Goal: Transaction & Acquisition: Purchase product/service

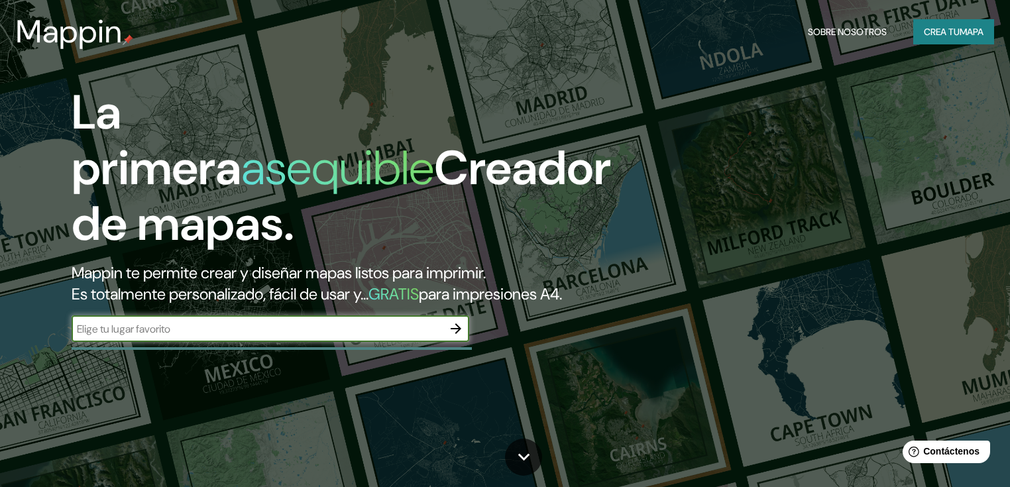
click at [172, 337] on input "text" at bounding box center [257, 329] width 371 height 15
paste input "Mappin"
type input "Mappin"
drag, startPoint x: 167, startPoint y: 342, endPoint x: 48, endPoint y: 346, distance: 119.4
click at [48, 346] on div "La primera asequible Creador de mapas. Mappin te permite crear y diseñar mapas …" at bounding box center [324, 220] width 606 height 271
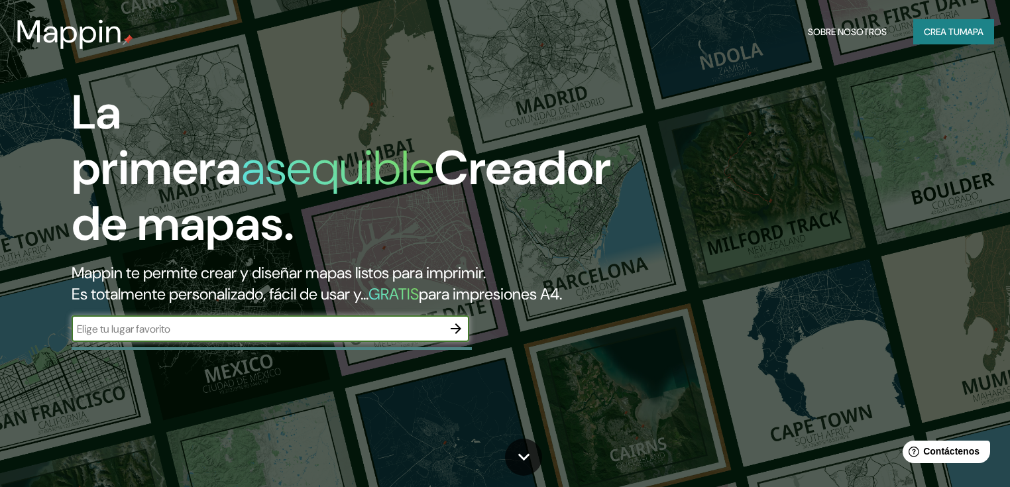
paste input "Tieqianle Barbecue"
type input "Tieqianle Barbecue"
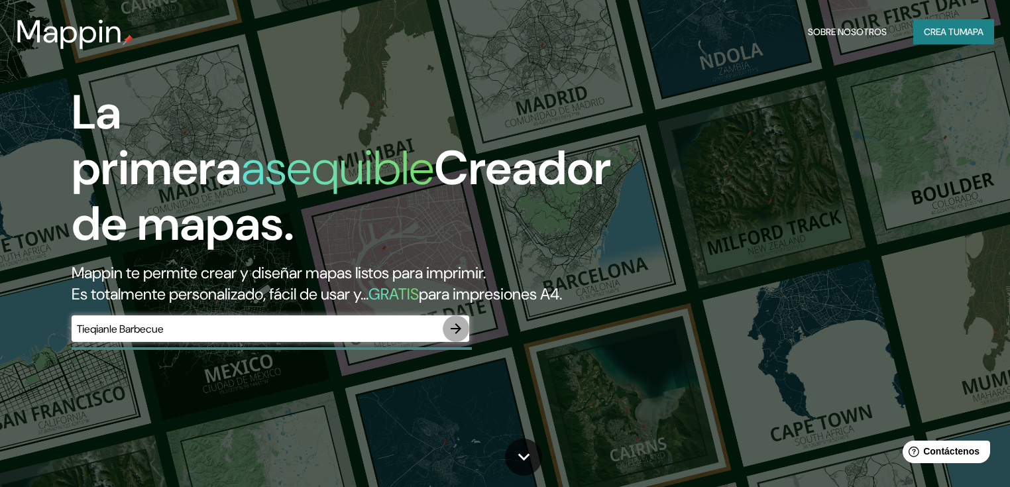
click at [458, 337] on icon "button" at bounding box center [456, 329] width 16 height 16
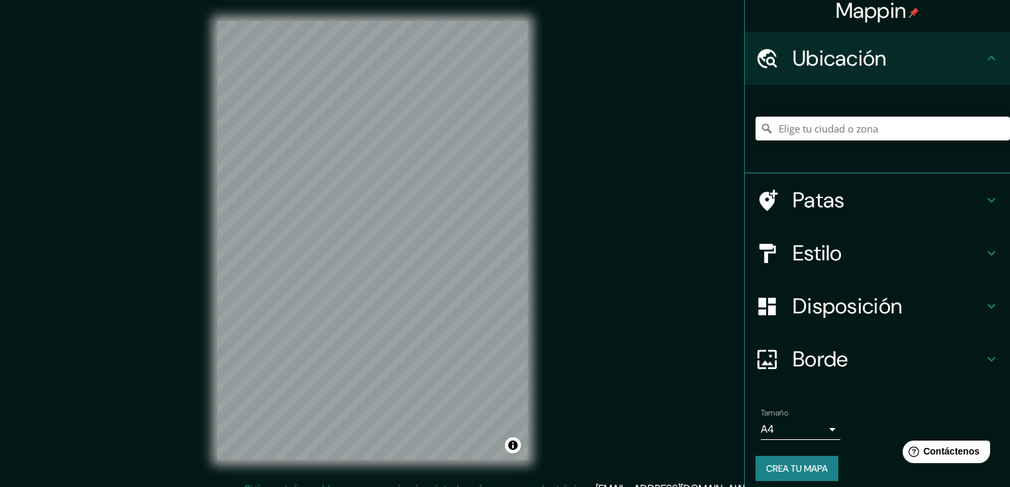
scroll to position [19, 0]
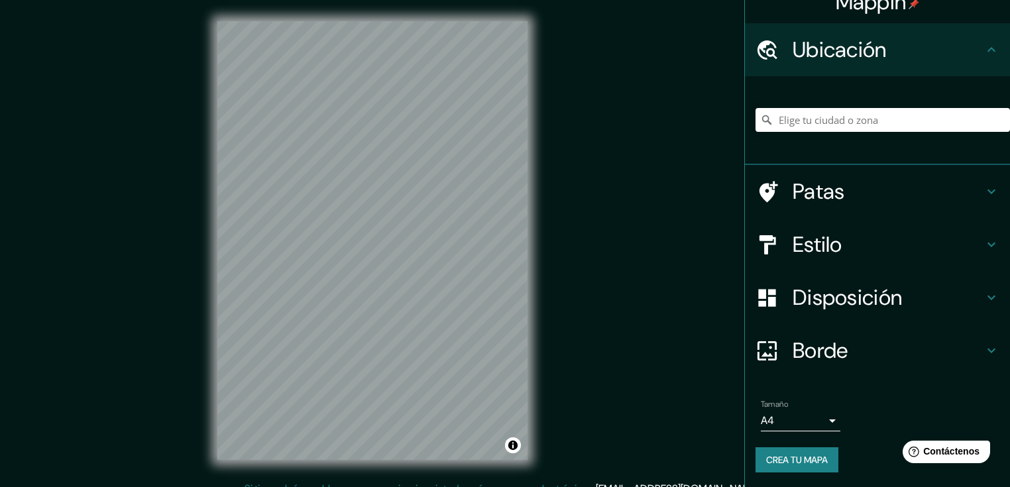
click at [825, 420] on body "Mappin Ubicación Patas Estilo Disposición Borde Elige un borde. Consejo : puede…" at bounding box center [505, 243] width 1010 height 487
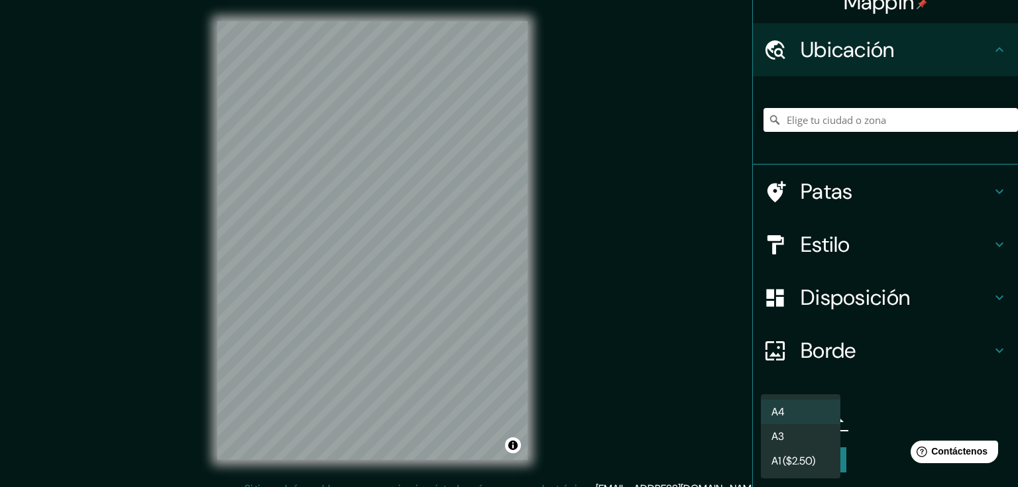
click at [818, 432] on li "A3" at bounding box center [801, 436] width 80 height 25
type input "a4"
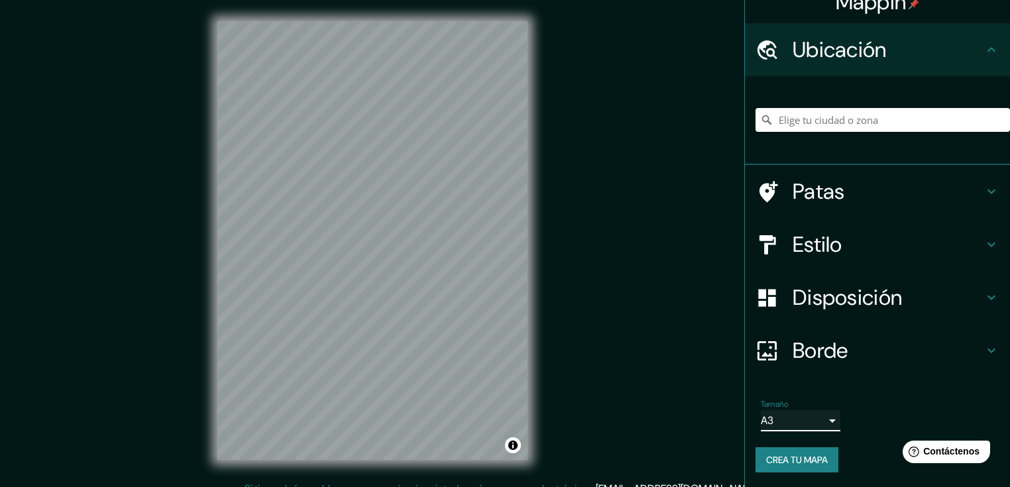
scroll to position [15, 0]
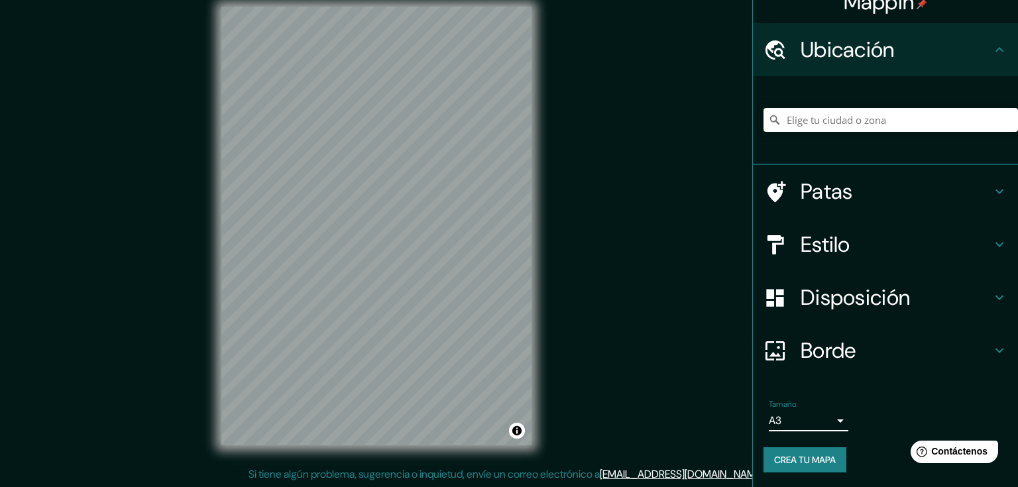
click at [826, 422] on body "Mappin Ubicación Patas Estilo Disposición Borde Elige un borde. Consejo : puede…" at bounding box center [509, 228] width 1018 height 487
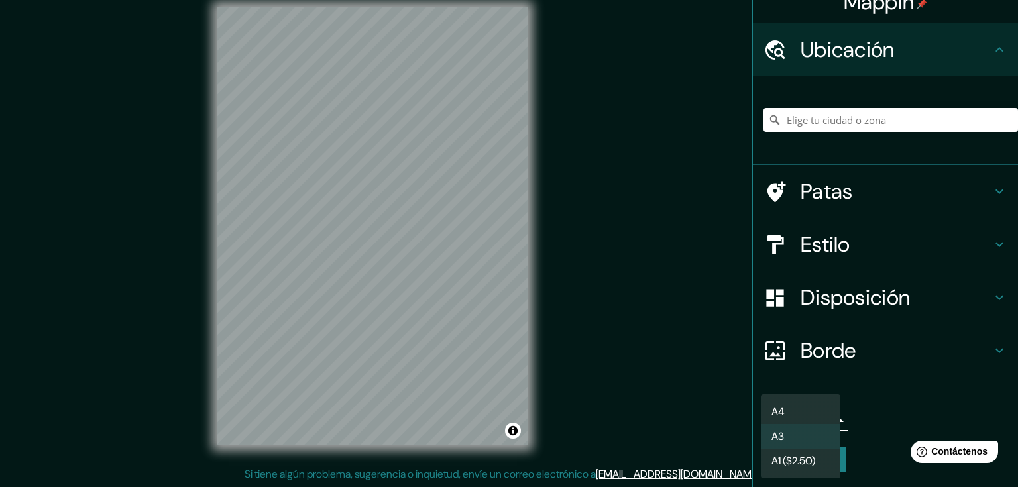
click at [886, 419] on div at bounding box center [509, 243] width 1018 height 487
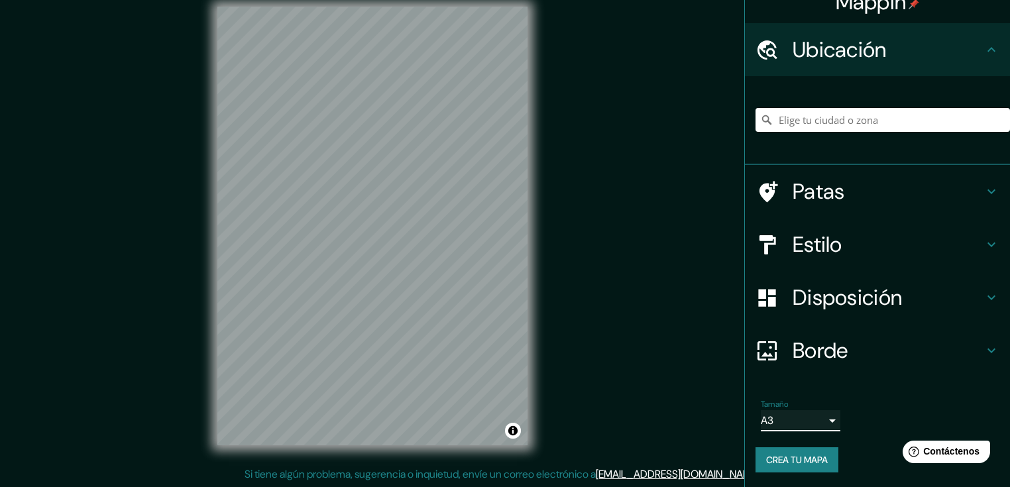
scroll to position [0, 0]
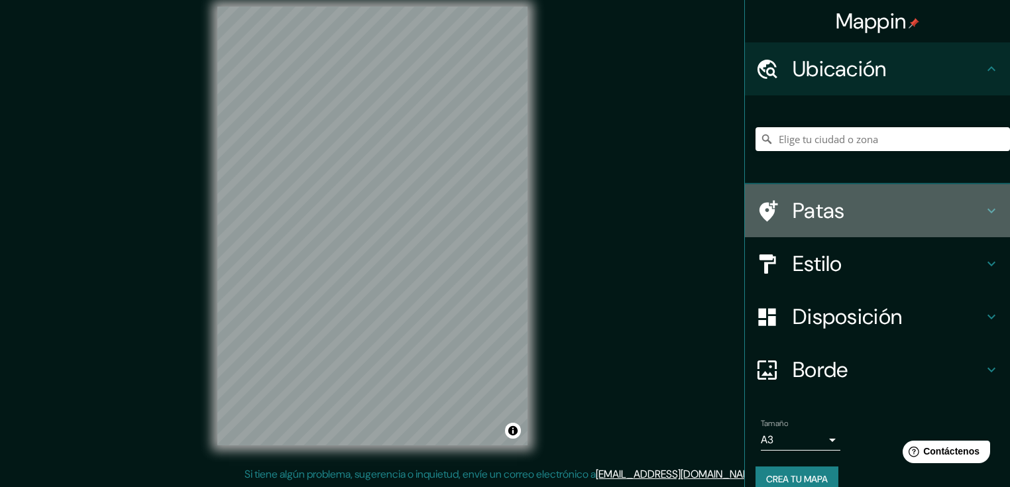
click at [987, 206] on icon at bounding box center [992, 211] width 16 height 16
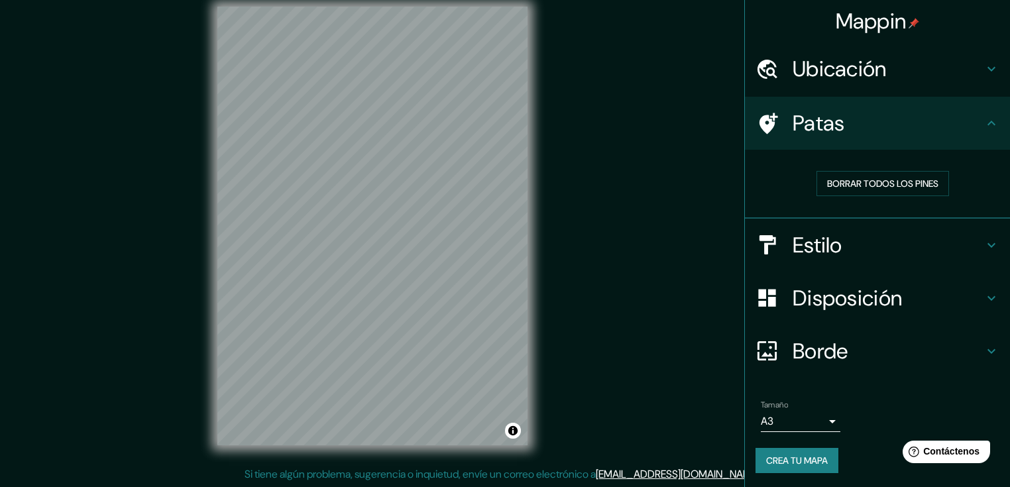
click at [945, 249] on h4 "Estilo" at bounding box center [888, 245] width 191 height 27
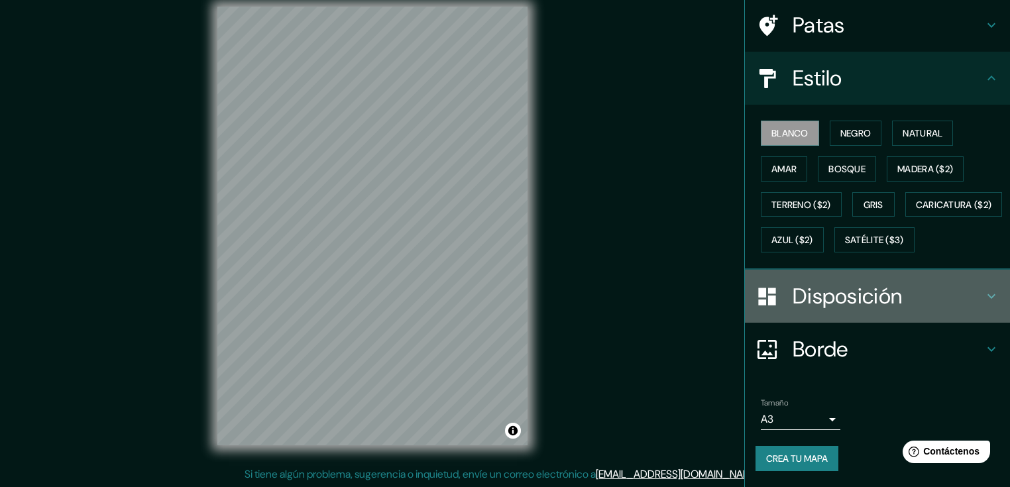
click at [888, 286] on font "Disposición" at bounding box center [847, 296] width 109 height 28
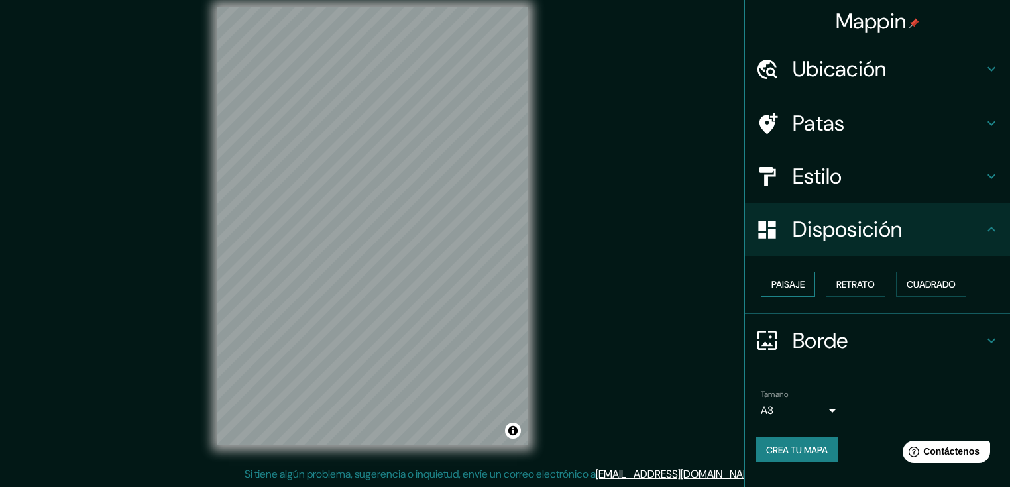
click at [800, 281] on font "Paisaje" at bounding box center [788, 284] width 33 height 12
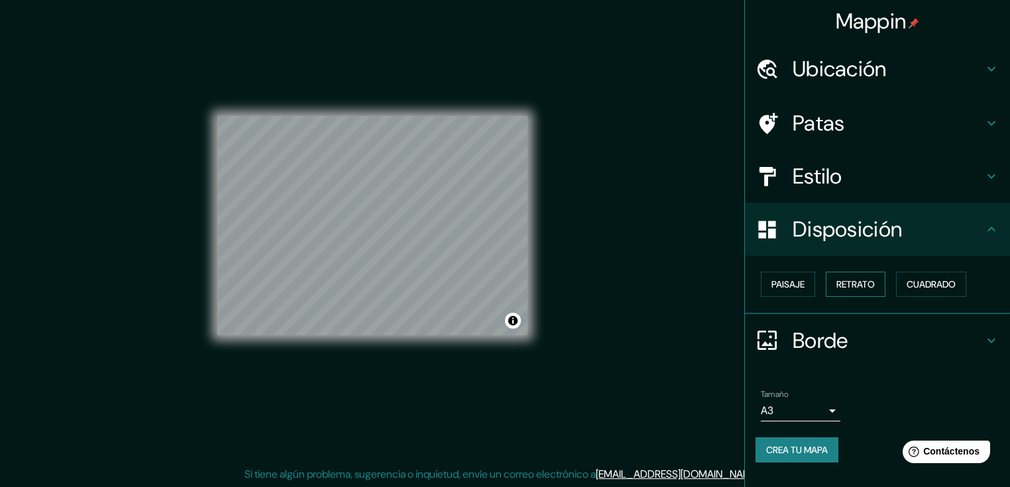
click at [839, 278] on font "Retrato" at bounding box center [856, 284] width 38 height 12
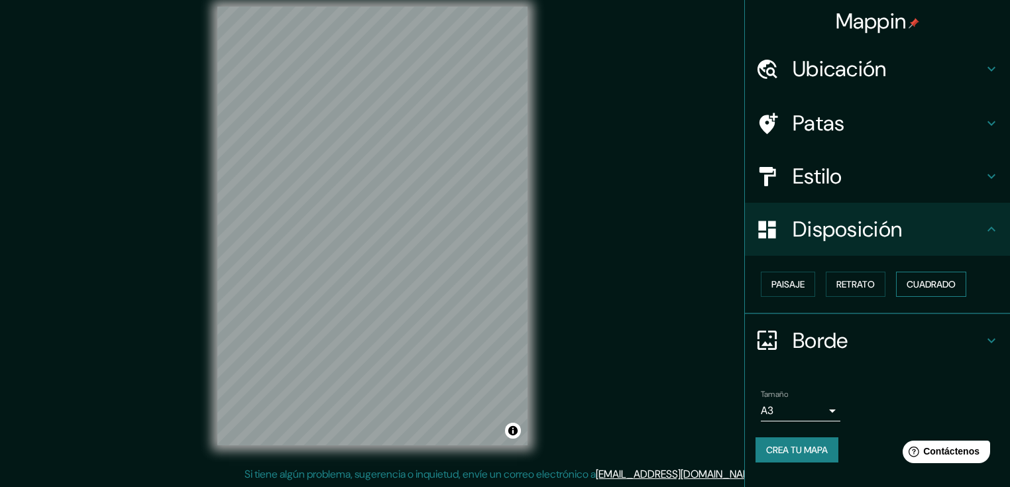
click at [935, 277] on font "Cuadrado" at bounding box center [931, 284] width 49 height 17
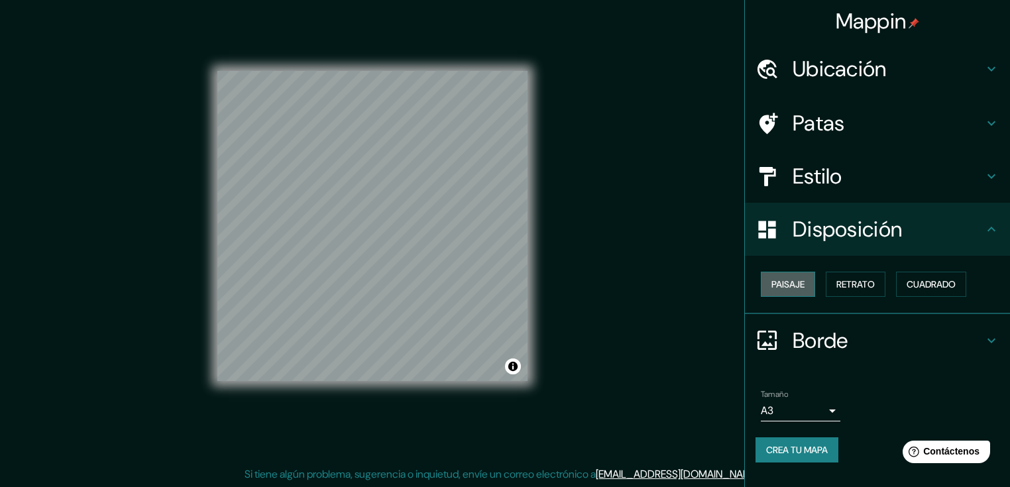
click at [802, 280] on font "Paisaje" at bounding box center [788, 284] width 33 height 12
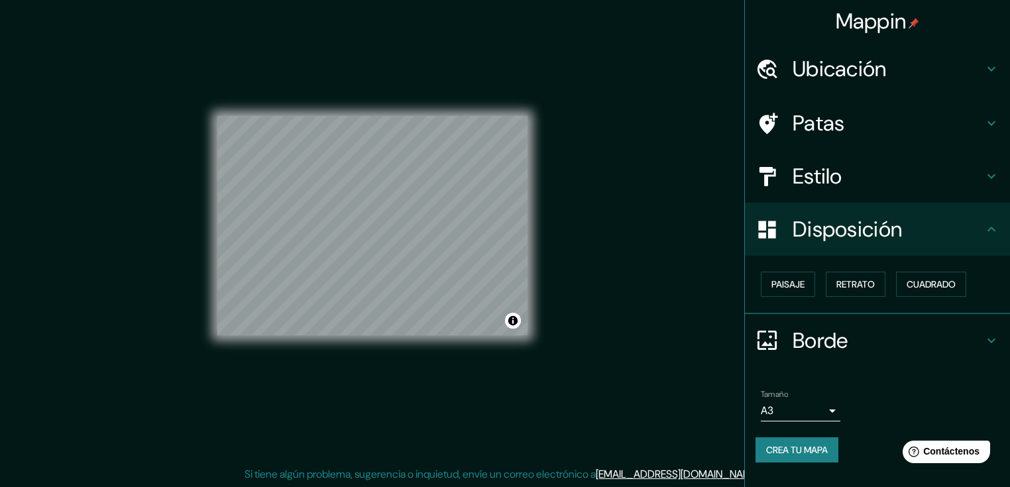
click at [574, 280] on div "Mappin Ubicación Patas Estilo Disposición Paisaje Retrato Cuadrado Borde Elige …" at bounding box center [505, 236] width 1010 height 503
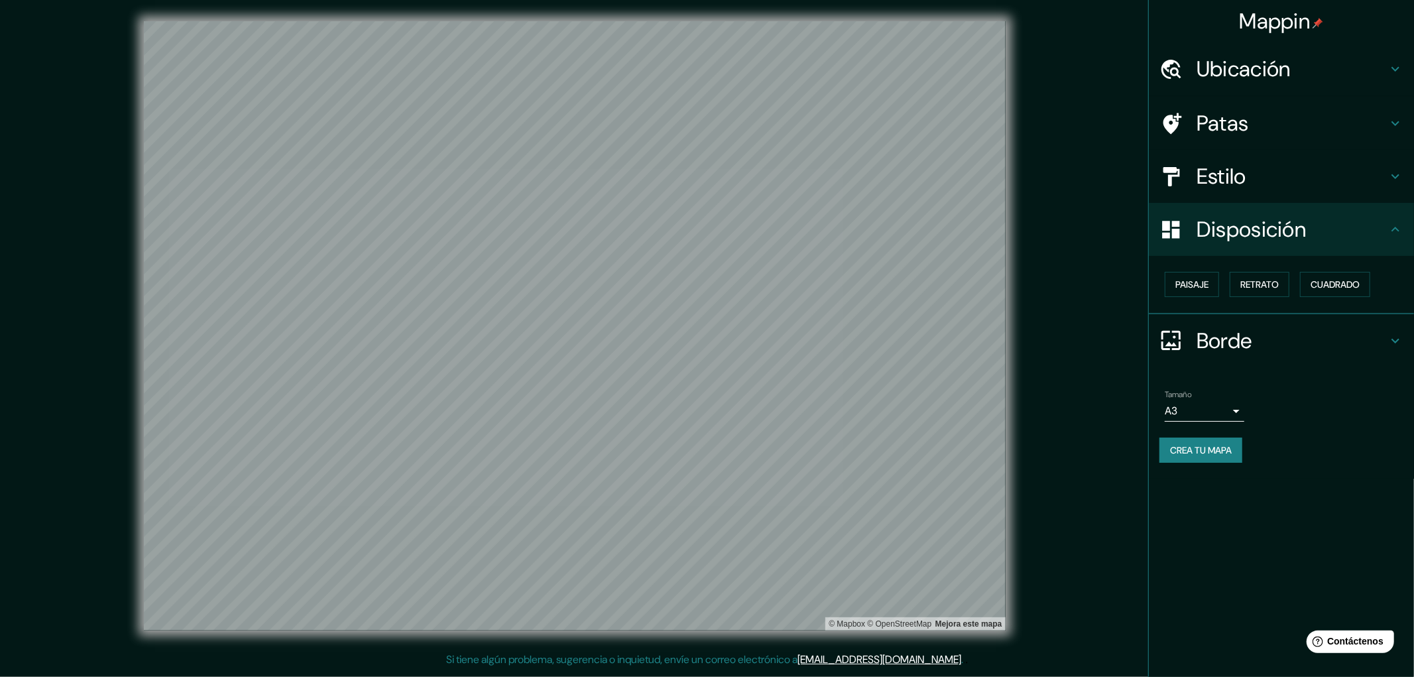
click at [1010, 332] on h4 "Borde" at bounding box center [1292, 341] width 191 height 27
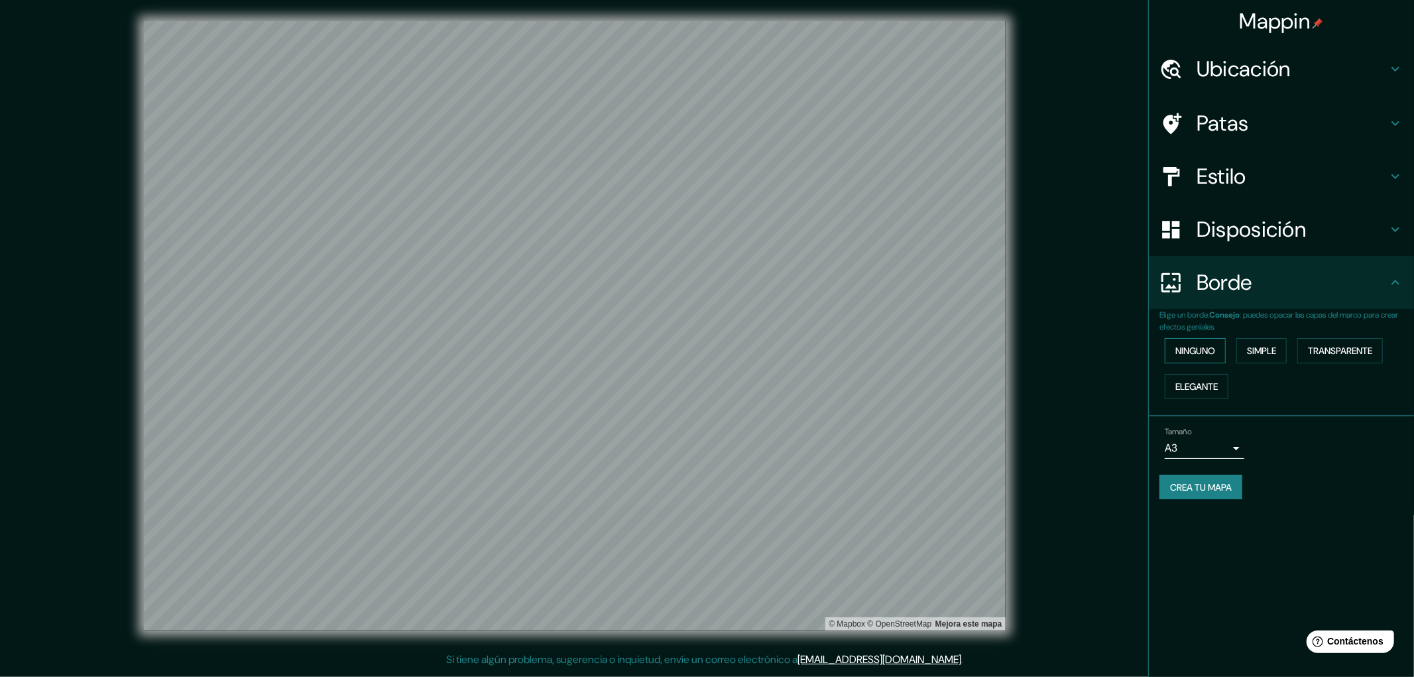
click at [1010, 349] on font "Ninguno" at bounding box center [1196, 351] width 40 height 12
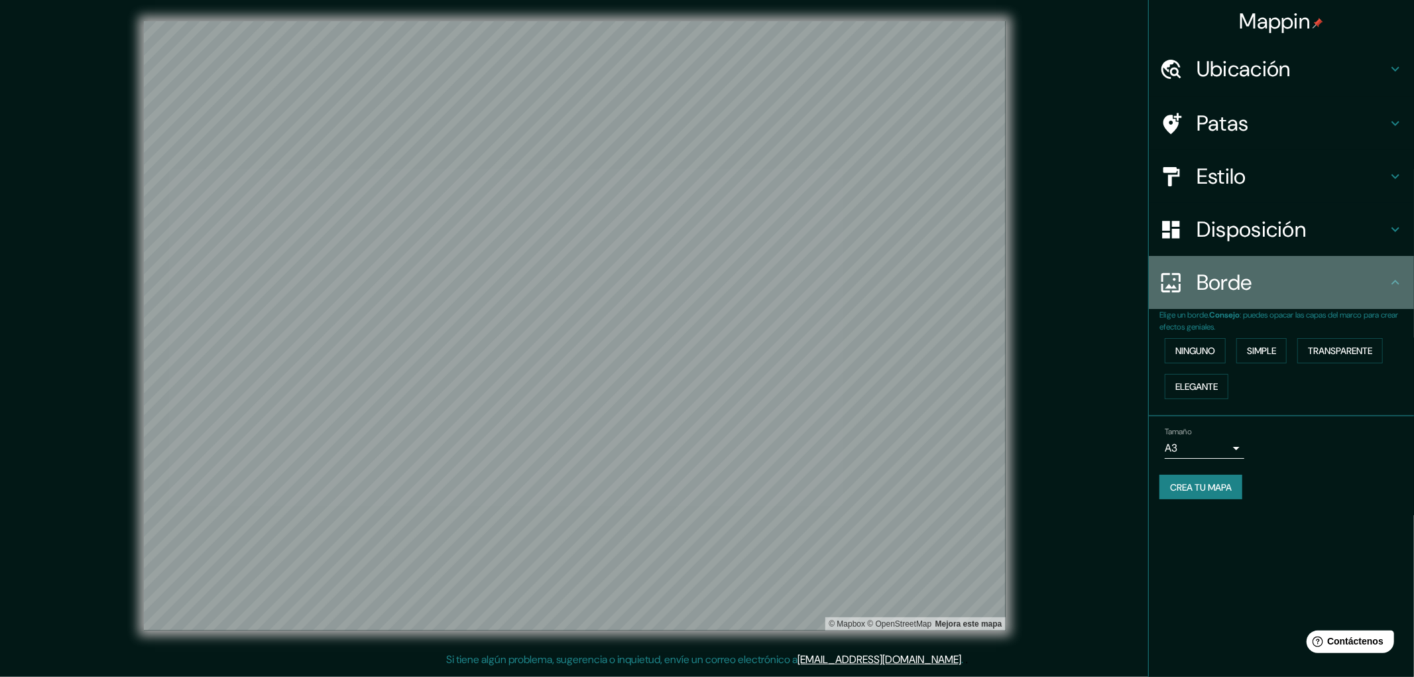
click at [1010, 299] on div "Borde" at bounding box center [1281, 282] width 265 height 53
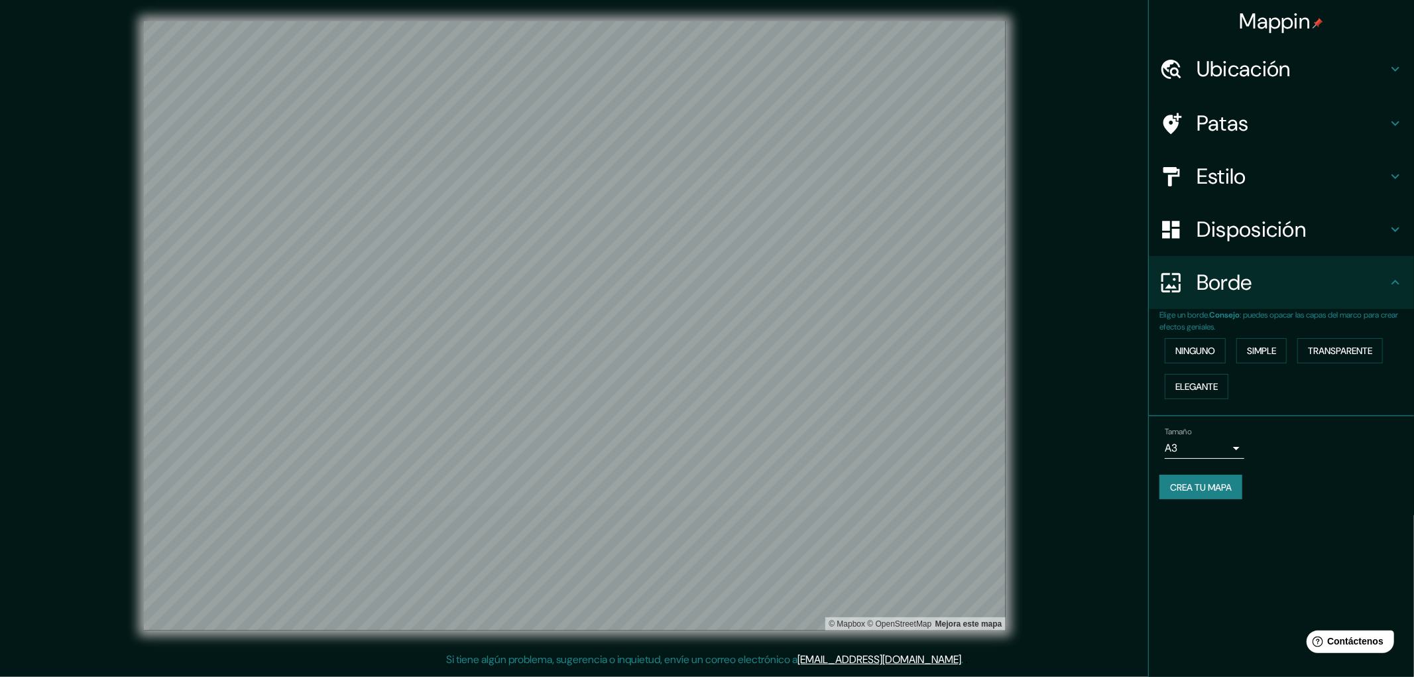
click at [1010, 184] on h4 "Estilo" at bounding box center [1292, 176] width 191 height 27
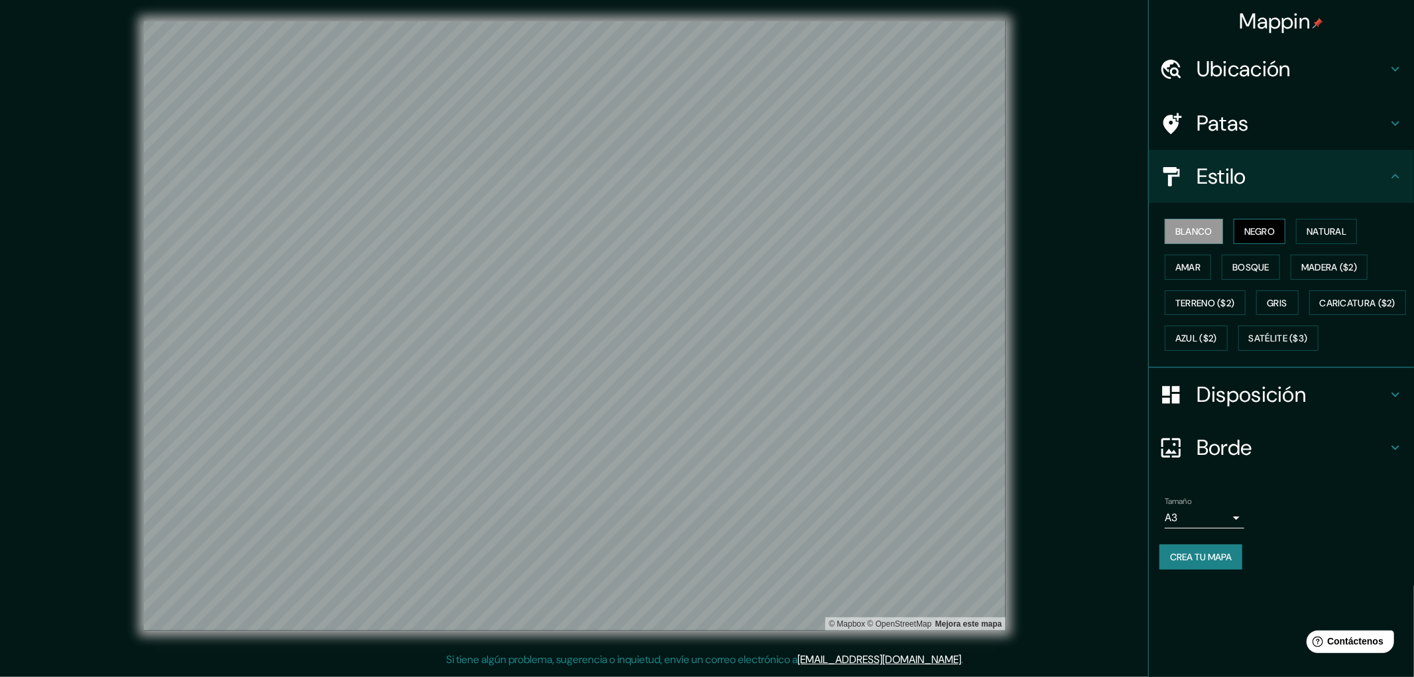
click at [1010, 230] on font "Negro" at bounding box center [1260, 231] width 31 height 12
click at [1010, 232] on font "Natural" at bounding box center [1327, 231] width 40 height 12
click at [1010, 259] on font "Madera ($2)" at bounding box center [1330, 267] width 56 height 17
click at [1010, 263] on font "Bosque" at bounding box center [1251, 267] width 37 height 12
click at [1010, 270] on button "Amar" at bounding box center [1188, 267] width 46 height 25
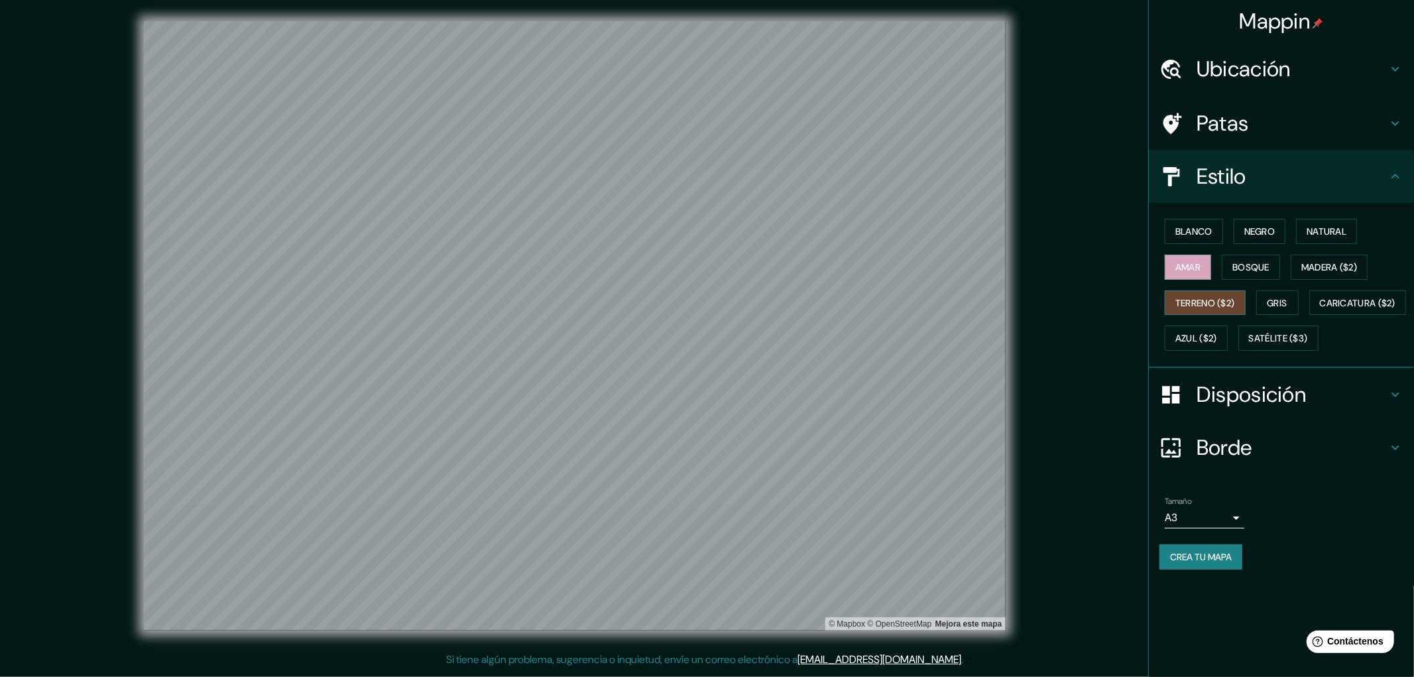
click at [1010, 297] on font "Terreno ($2)" at bounding box center [1206, 303] width 60 height 12
click at [1010, 296] on button "Gris" at bounding box center [1277, 302] width 42 height 25
click at [1010, 336] on font "Azul ($2)" at bounding box center [1197, 339] width 42 height 12
click at [1010, 351] on button "Satélite ($3)" at bounding box center [1279, 338] width 80 height 25
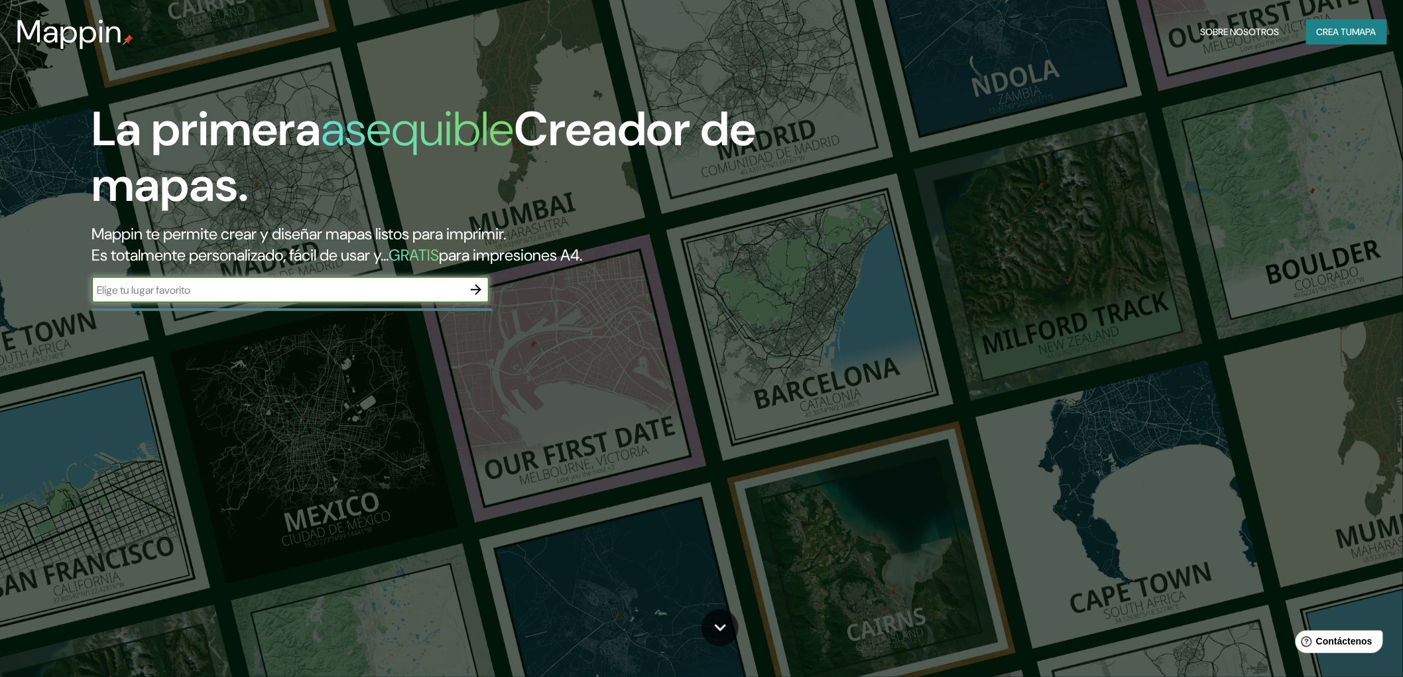
click at [237, 296] on input "text" at bounding box center [277, 289] width 371 height 15
type input "[GEOGRAPHIC_DATA], [GEOGRAPHIC_DATA] [GEOGRAPHIC_DATA] [GEOGRAPHIC_DATA] 86 [GE…"
click at [475, 285] on icon "button" at bounding box center [476, 290] width 16 height 16
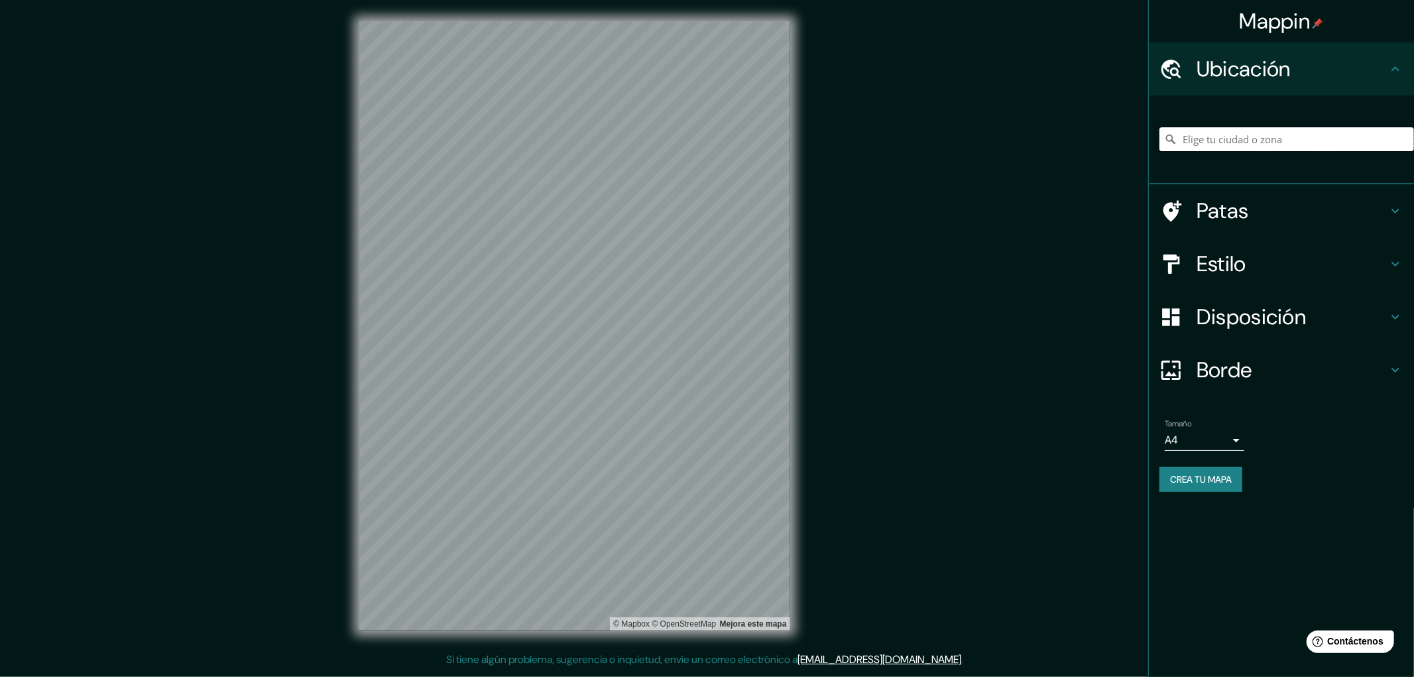
click at [1233, 142] on input "Elige tu ciudad o zona" at bounding box center [1287, 139] width 255 height 24
paste input "Kunshan, Suzhou, Jiangsu, China, 215334"
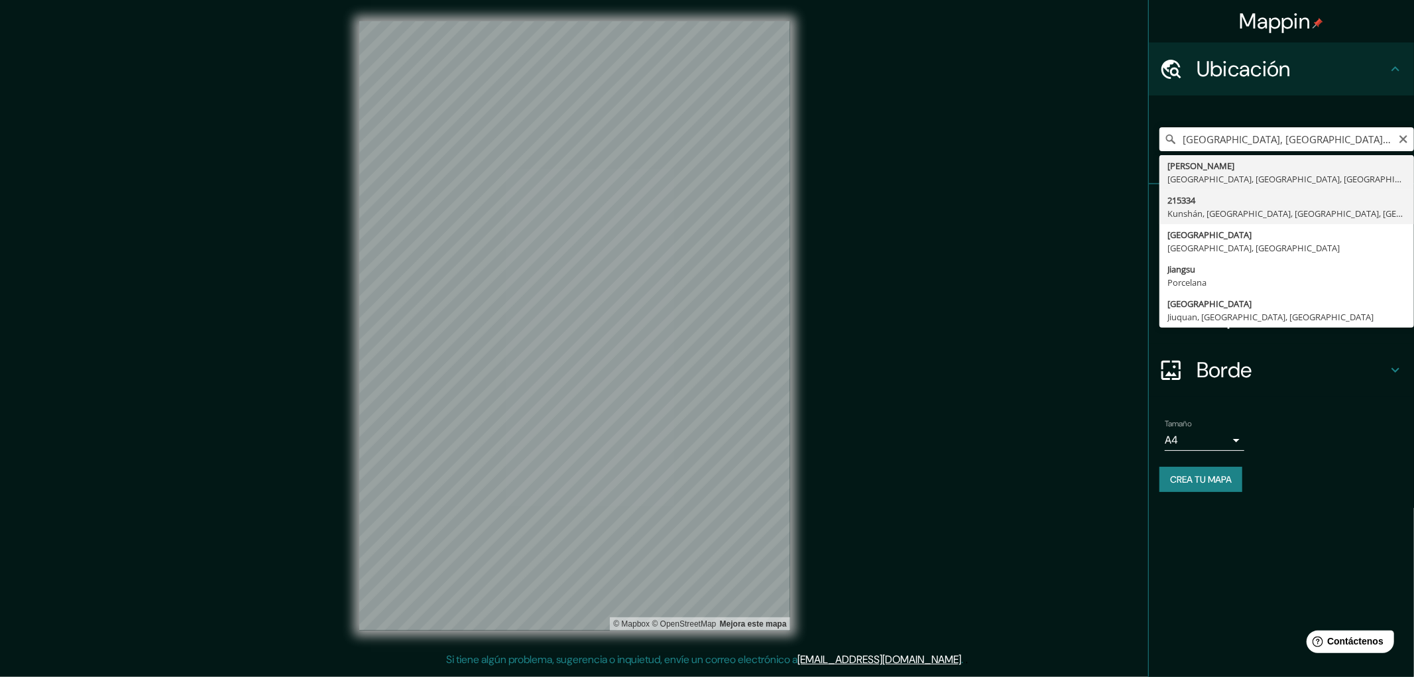
type input "215334, Kunshan, Suzhou, Jiangsu, China"
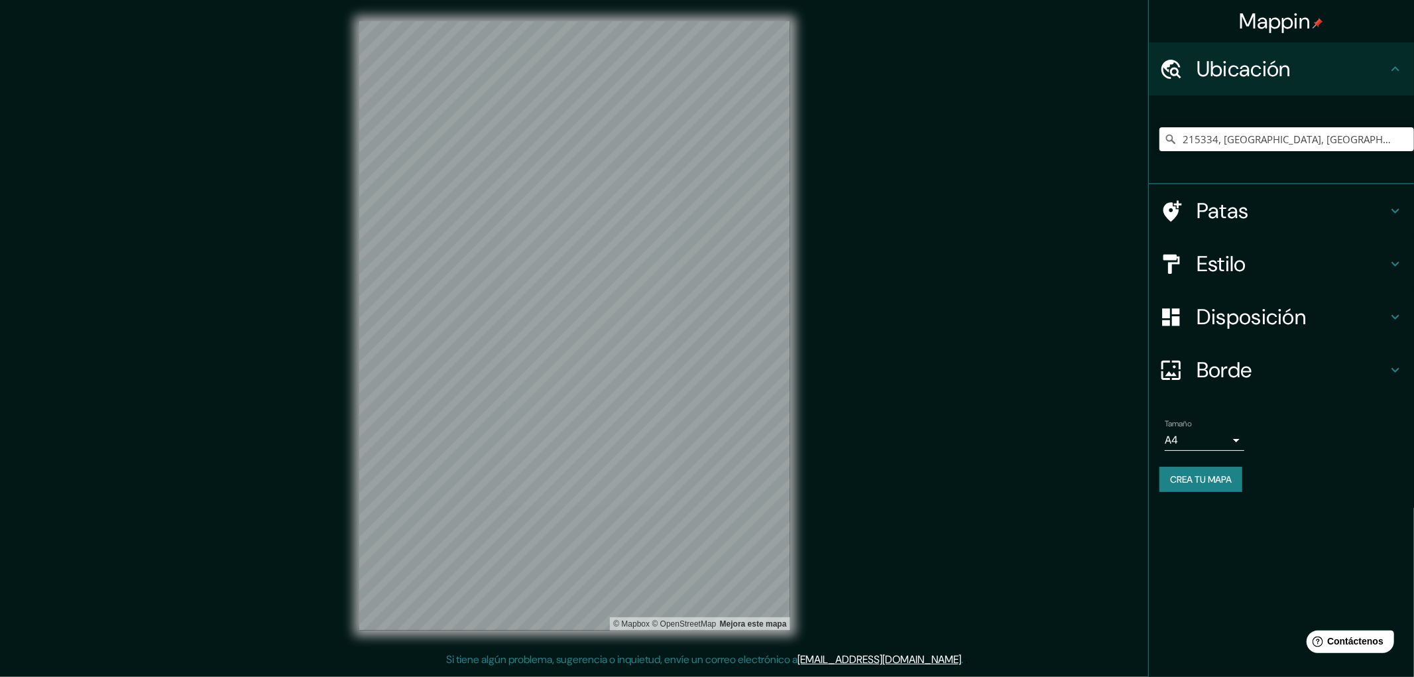
click at [1268, 315] on font "Disposición" at bounding box center [1251, 317] width 109 height 28
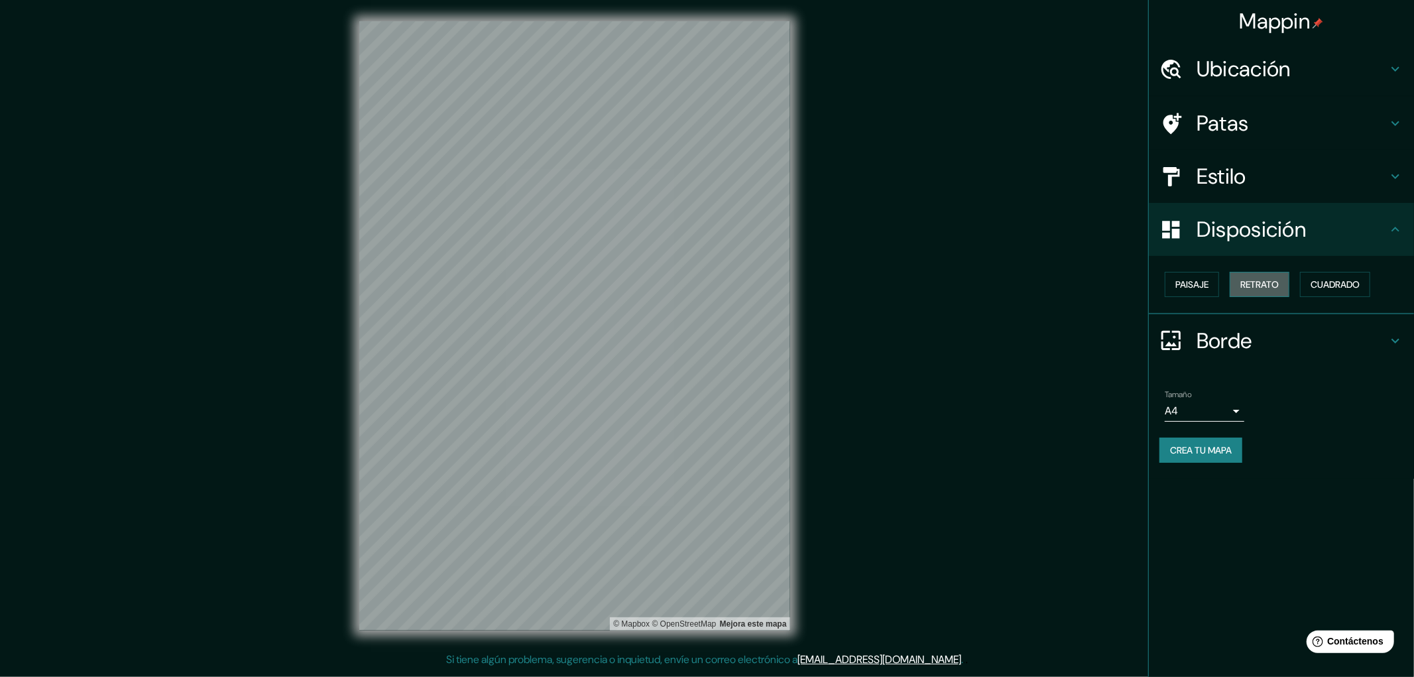
click at [1257, 281] on font "Retrato" at bounding box center [1260, 284] width 38 height 12
click at [1192, 276] on font "Paisaje" at bounding box center [1192, 284] width 33 height 17
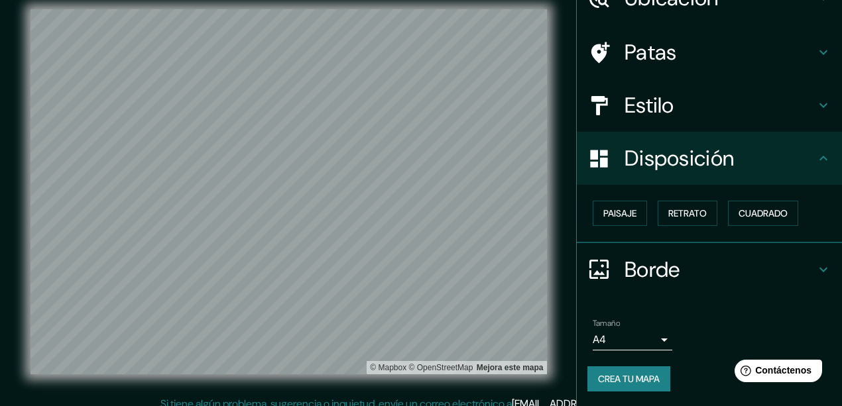
scroll to position [23, 0]
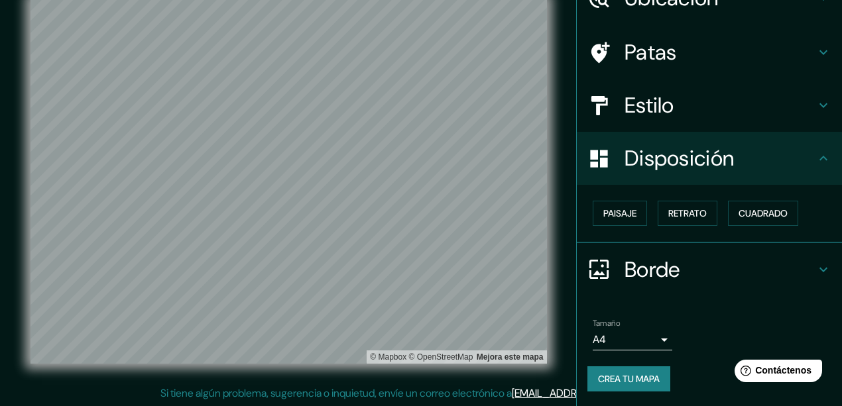
click at [687, 275] on h4 "Borde" at bounding box center [720, 270] width 191 height 27
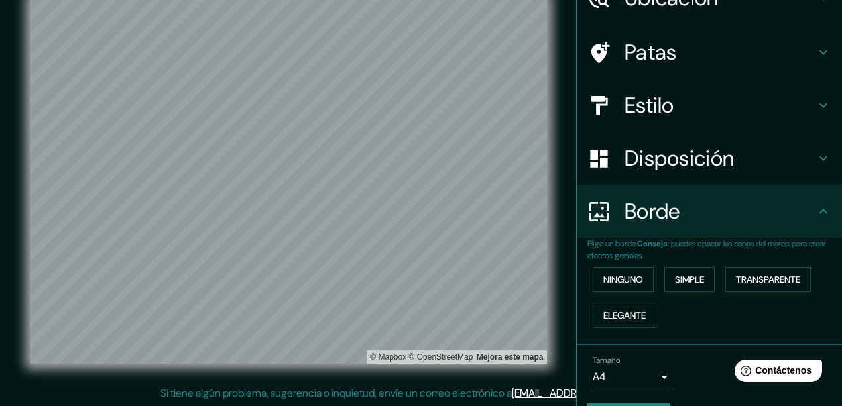
click at [707, 217] on h4 "Borde" at bounding box center [720, 211] width 191 height 27
click at [644, 383] on body "Mappin Ubicación 215334, Kunshan, Suzhou, Jiangsu, China Patas Estilo Disposici…" at bounding box center [421, 180] width 842 height 406
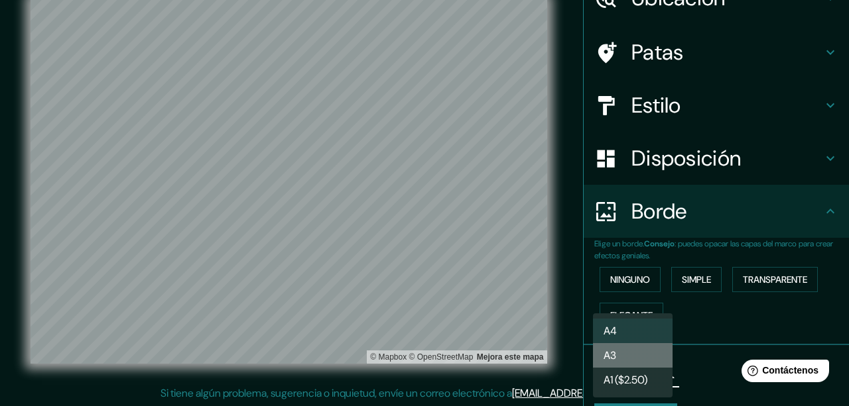
click at [643, 352] on li "A3" at bounding box center [633, 355] width 80 height 25
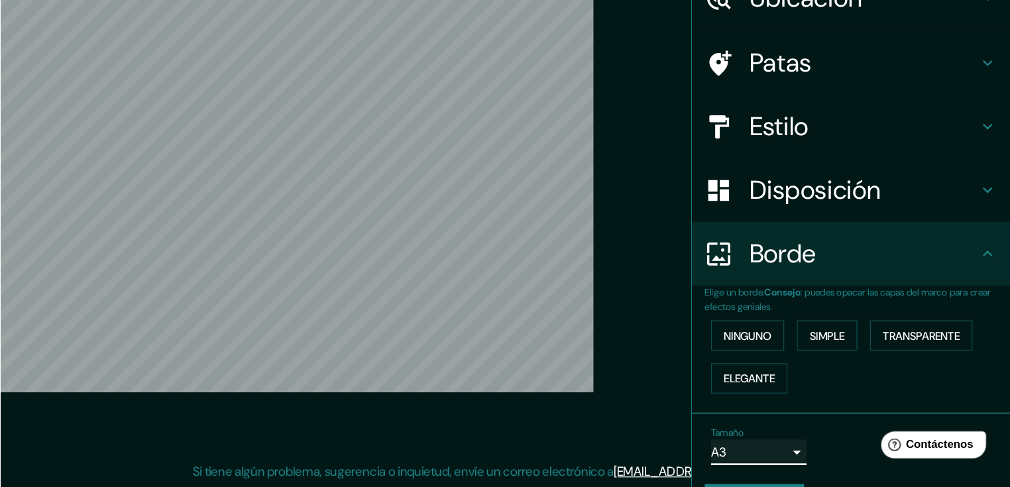
scroll to position [27, 0]
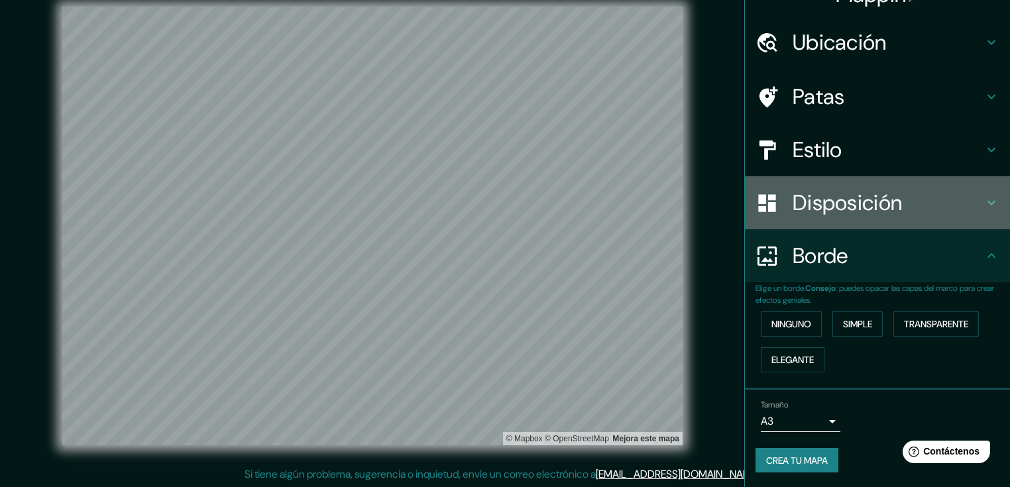
click at [863, 200] on font "Disposición" at bounding box center [847, 203] width 109 height 28
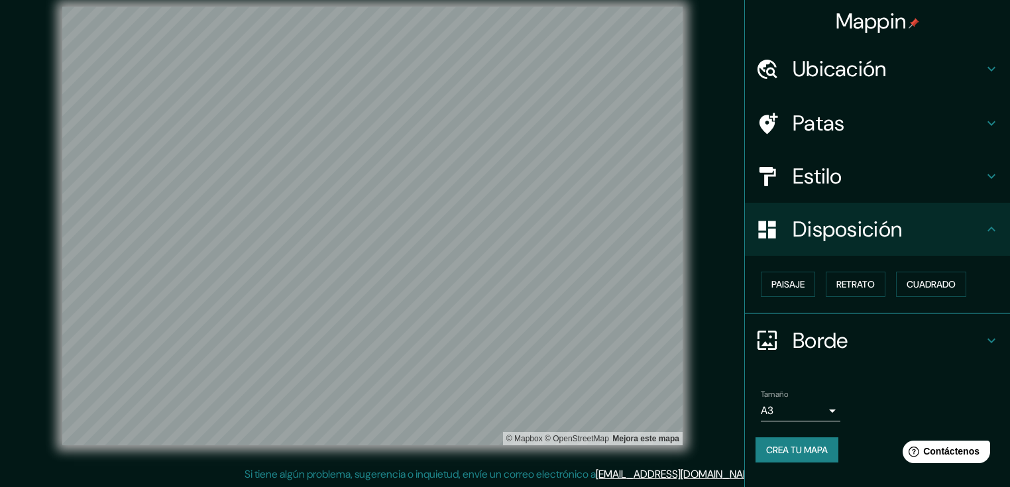
click at [863, 182] on h4 "Estilo" at bounding box center [888, 176] width 191 height 27
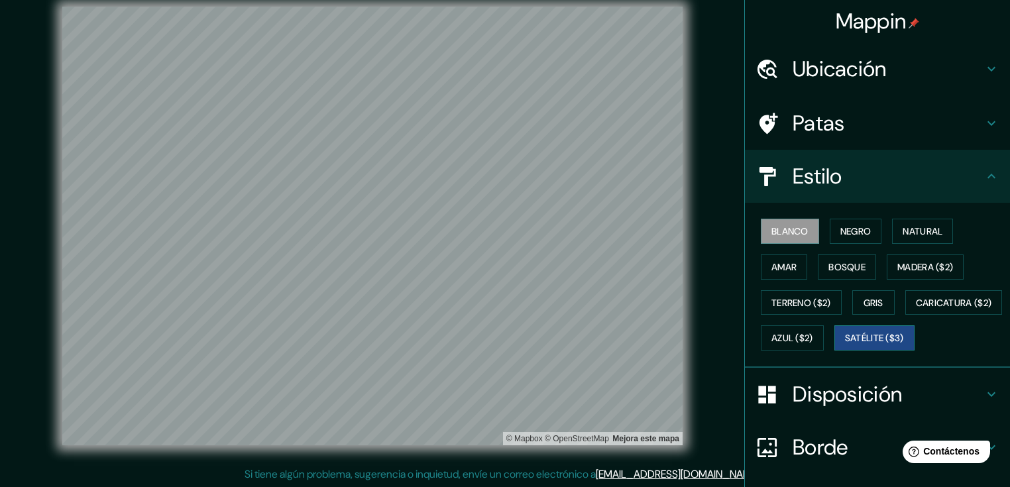
click at [845, 345] on font "Satélite ($3)" at bounding box center [874, 339] width 59 height 12
